Goal: Information Seeking & Learning: Learn about a topic

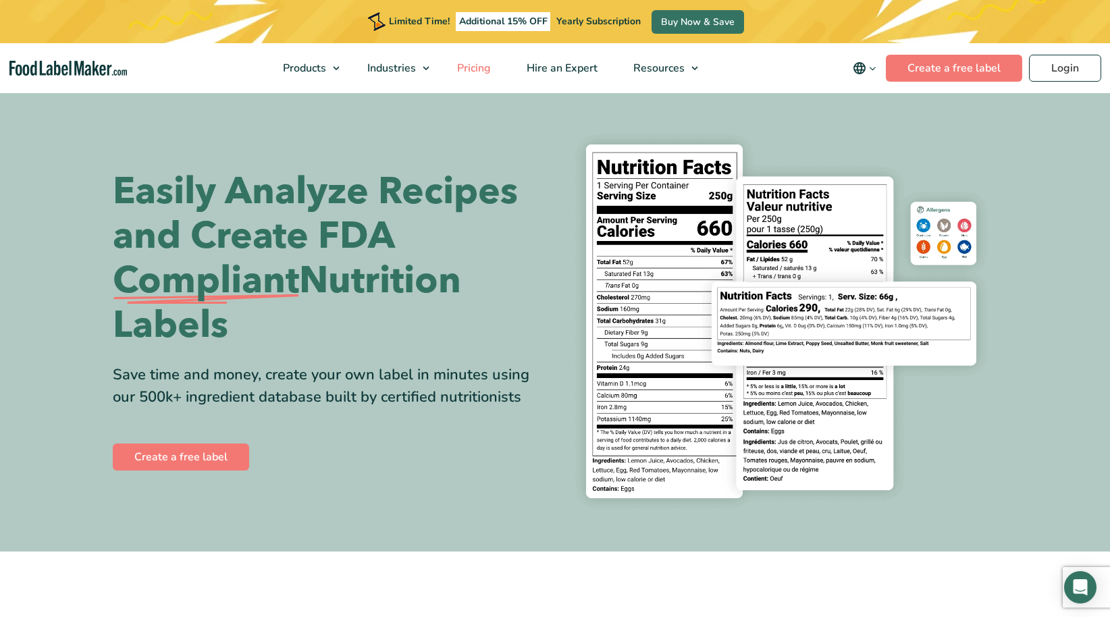
click at [474, 62] on span "Pricing" at bounding box center [472, 68] width 39 height 15
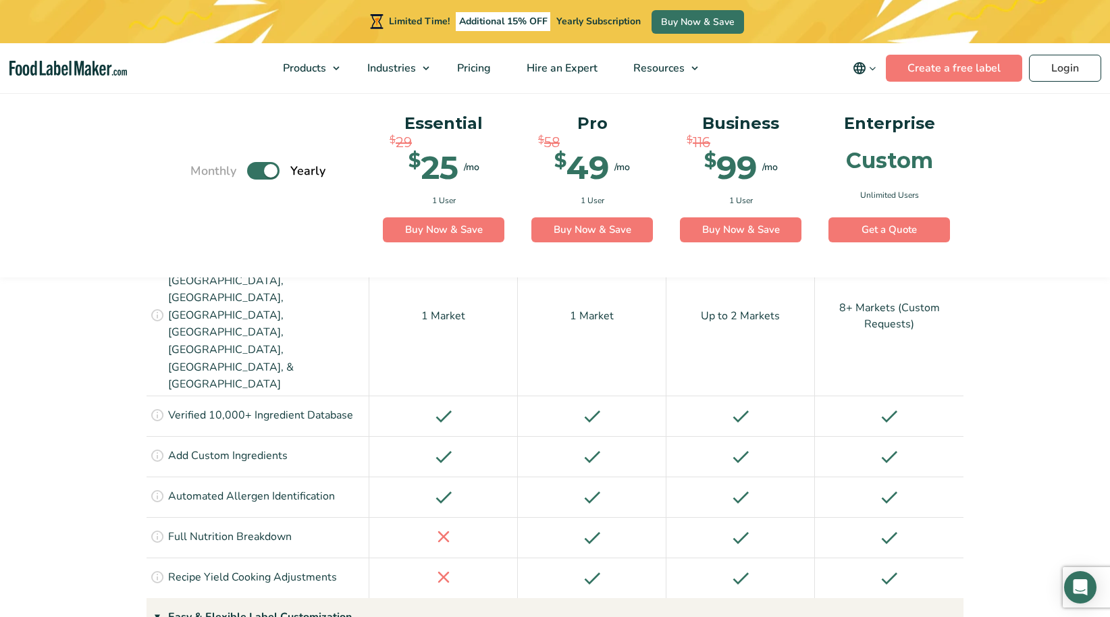
scroll to position [1282, 0]
